Goal: Transaction & Acquisition: Purchase product/service

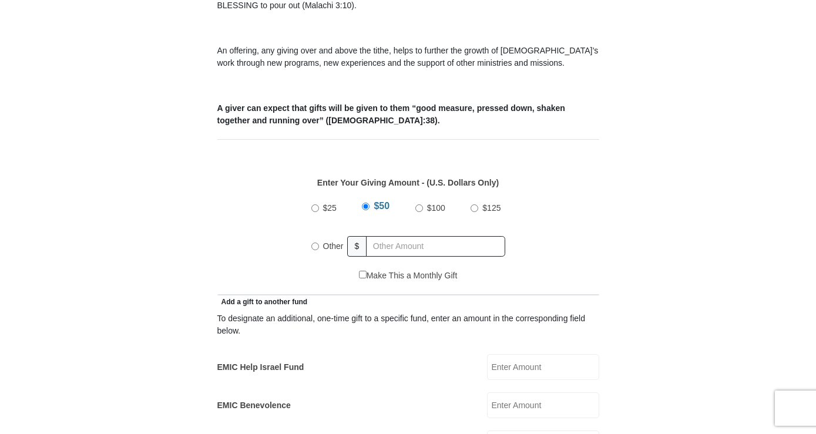
click at [313, 243] on input "Other" at bounding box center [315, 247] width 8 height 8
radio input "true"
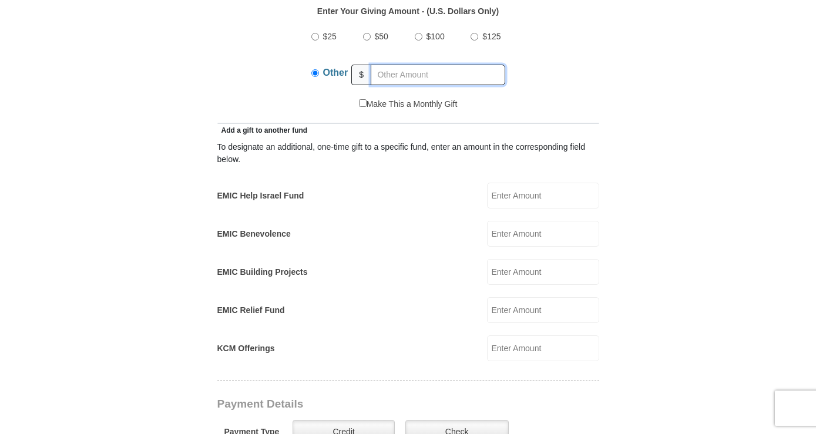
scroll to position [588, 0]
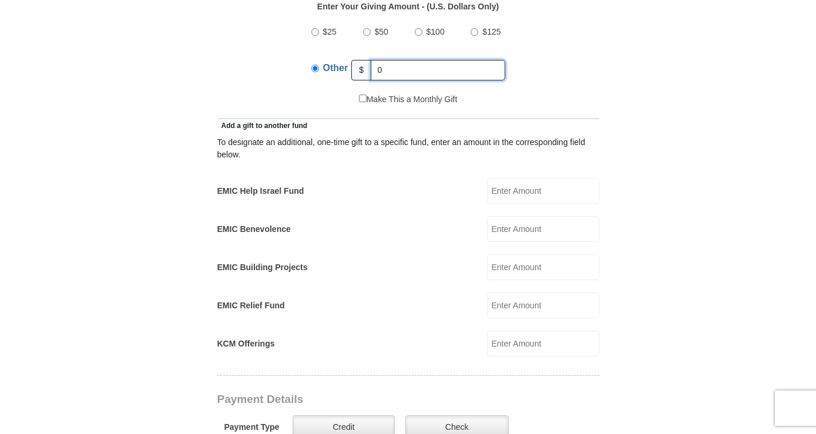
type input "0"
click at [517, 293] on input "EMIC Relief Fund" at bounding box center [543, 306] width 112 height 26
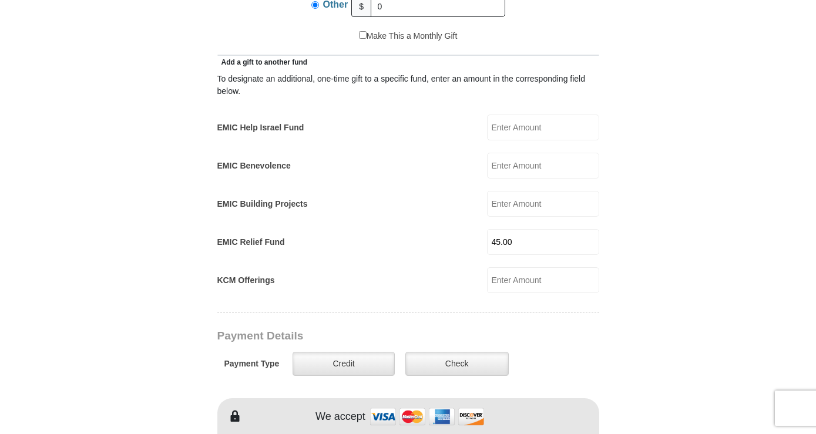
scroll to position [705, 0]
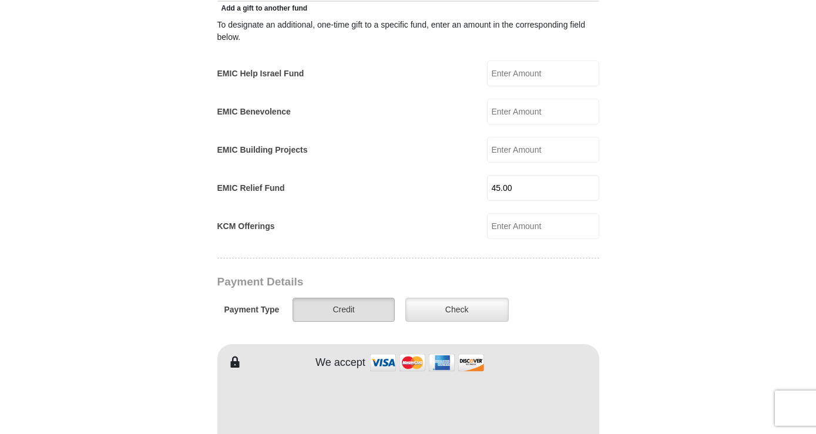
type input "45.00"
drag, startPoint x: 343, startPoint y: 296, endPoint x: 339, endPoint y: 302, distance: 7.4
click at [343, 298] on label "Credit" at bounding box center [344, 310] width 102 height 24
click at [0, 0] on input "Credit" at bounding box center [0, 0] width 0 height 0
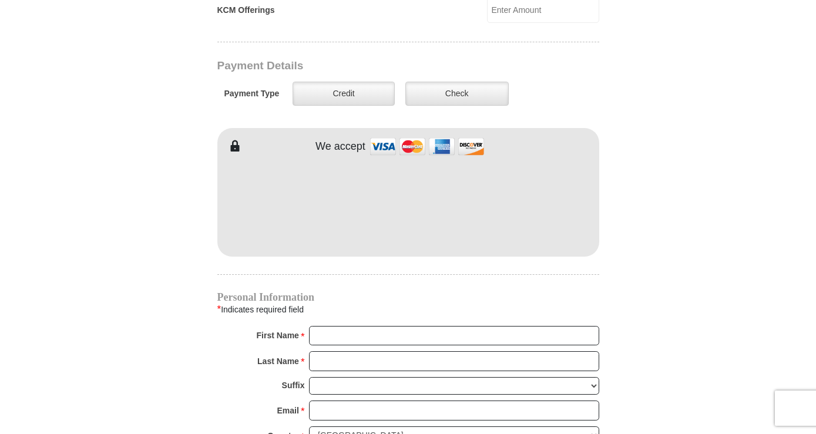
scroll to position [940, 0]
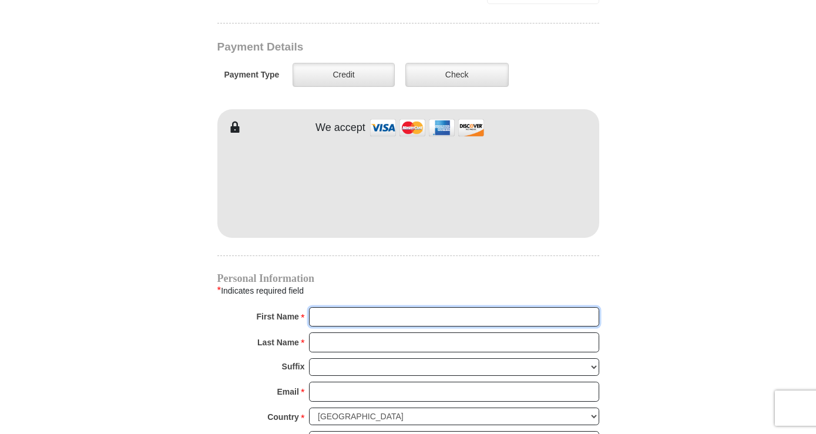
click at [350, 307] on input "First Name *" at bounding box center [454, 317] width 290 height 20
type input "[PERSON_NAME]"
click at [346, 333] on input "Last Name *" at bounding box center [454, 343] width 290 height 20
type input "[PERSON_NAME]"
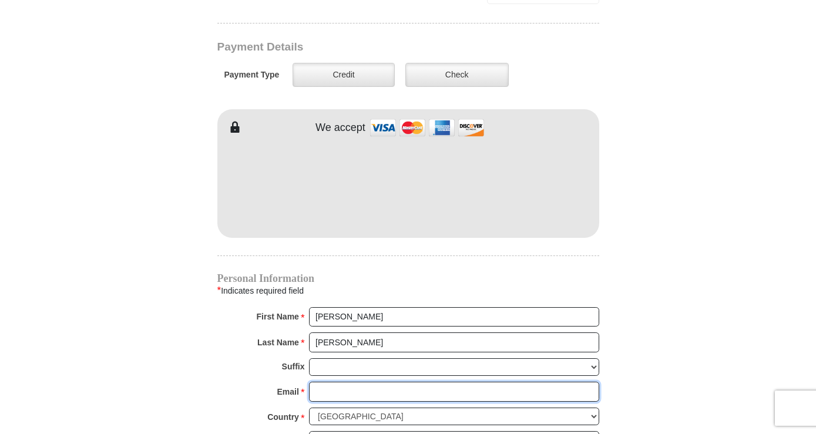
click at [338, 382] on input "Email *" at bounding box center [454, 392] width 290 height 20
type input "[EMAIL_ADDRESS][DOMAIN_NAME]"
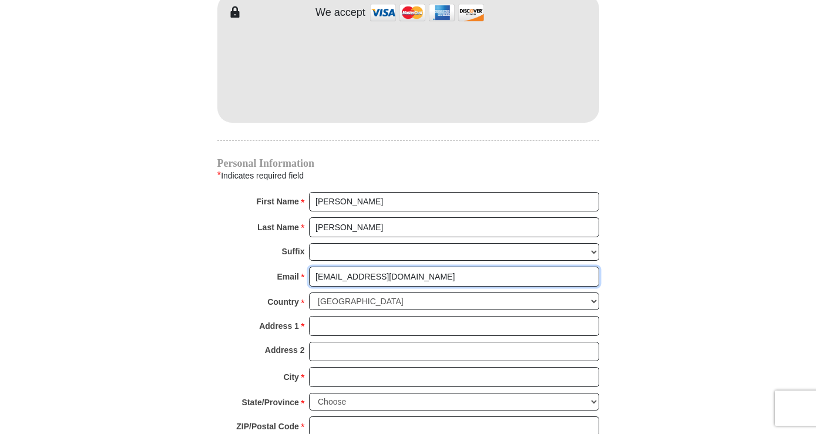
scroll to position [1058, 0]
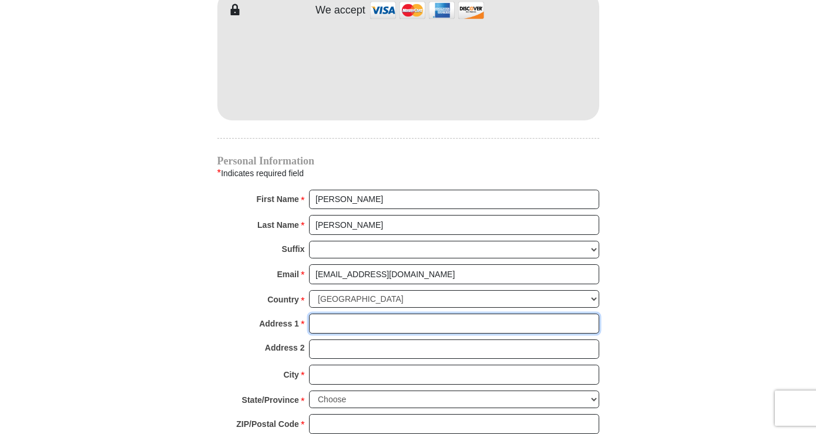
click at [340, 314] on input "Address 1 *" at bounding box center [454, 324] width 290 height 20
type input "[STREET_ADDRESS]"
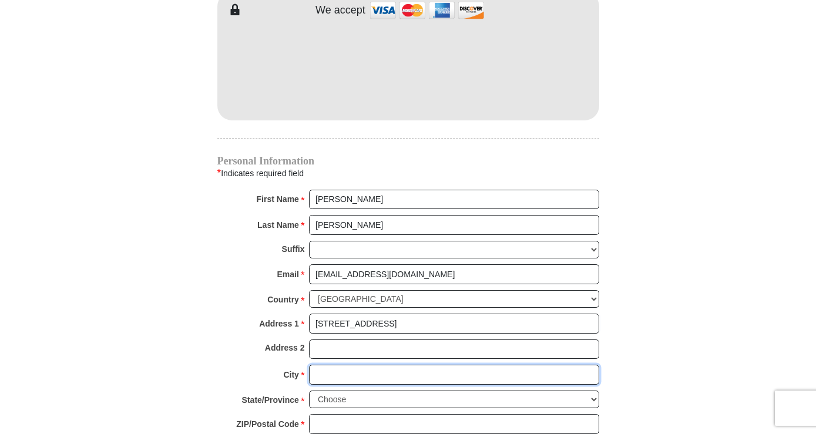
click at [331, 365] on input "City *" at bounding box center [454, 375] width 290 height 20
type input "[GEOGRAPHIC_DATA]"
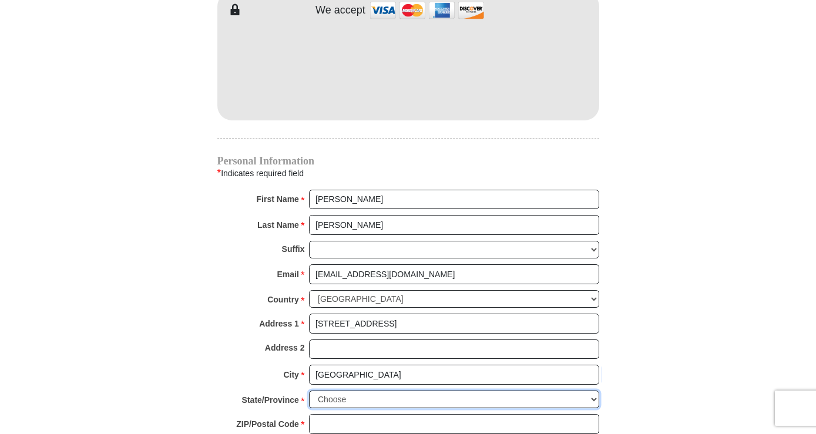
click at [376, 391] on select "Choose [US_STATE] [US_STATE] [US_STATE] [US_STATE] [US_STATE] Armed Forces Amer…" at bounding box center [454, 400] width 290 height 18
select select "OH"
click at [309, 391] on select "Choose [US_STATE] [US_STATE] [US_STATE] [US_STATE] [US_STATE] Armed Forces Amer…" at bounding box center [454, 400] width 290 height 18
click at [358, 414] on input "ZIP/Postal Code *" at bounding box center [454, 424] width 290 height 20
type input "45402"
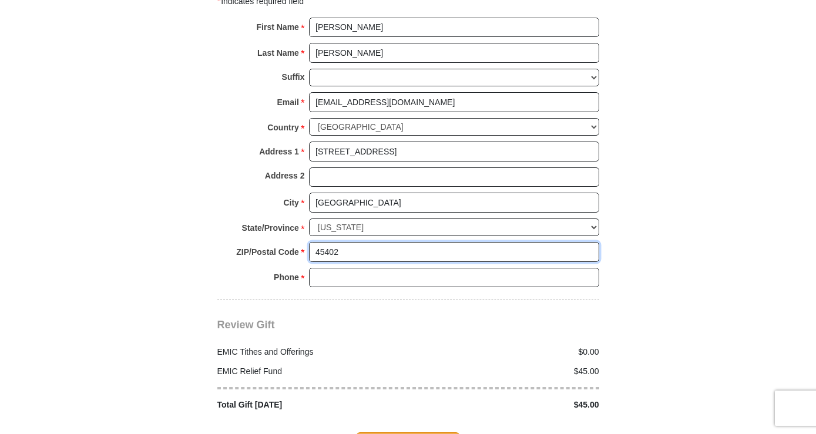
scroll to position [1234, 0]
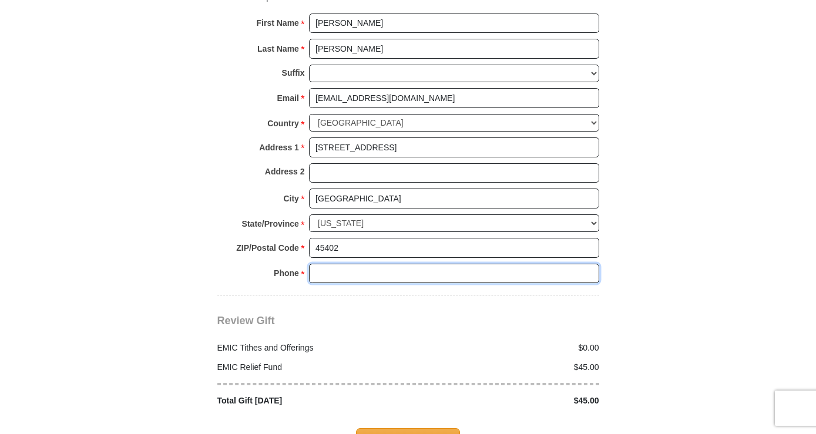
click at [350, 264] on input "Phone * *" at bounding box center [454, 274] width 290 height 20
type input "9372321356"
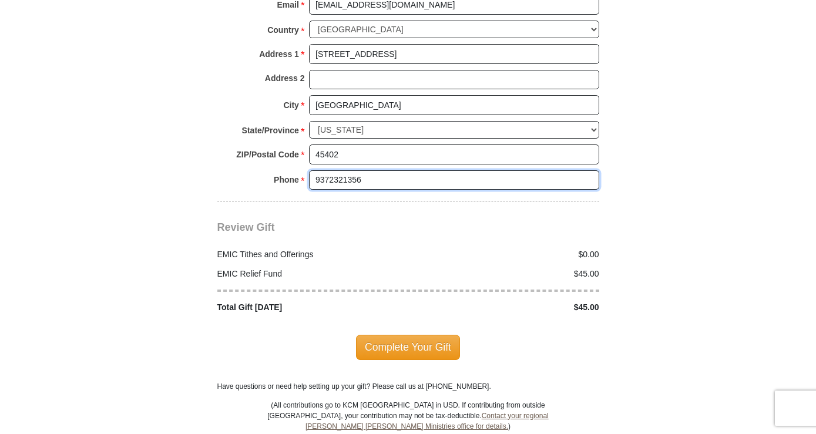
scroll to position [1352, 0]
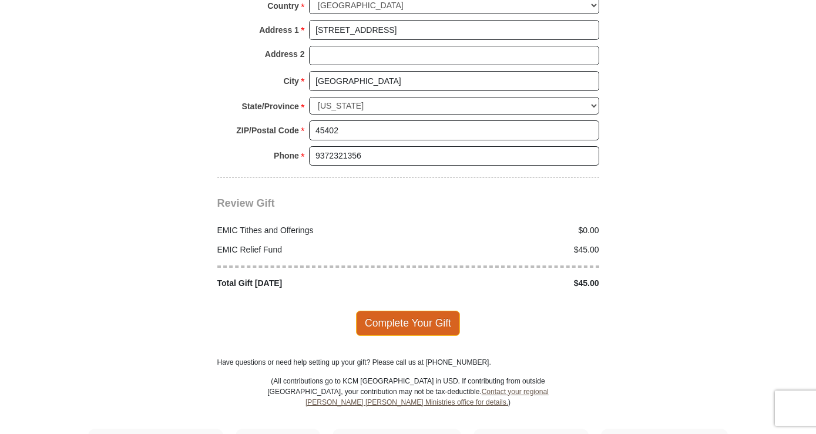
click at [390, 311] on span "Complete Your Gift" at bounding box center [408, 323] width 104 height 25
